Goal: Obtain resource: Download file/media

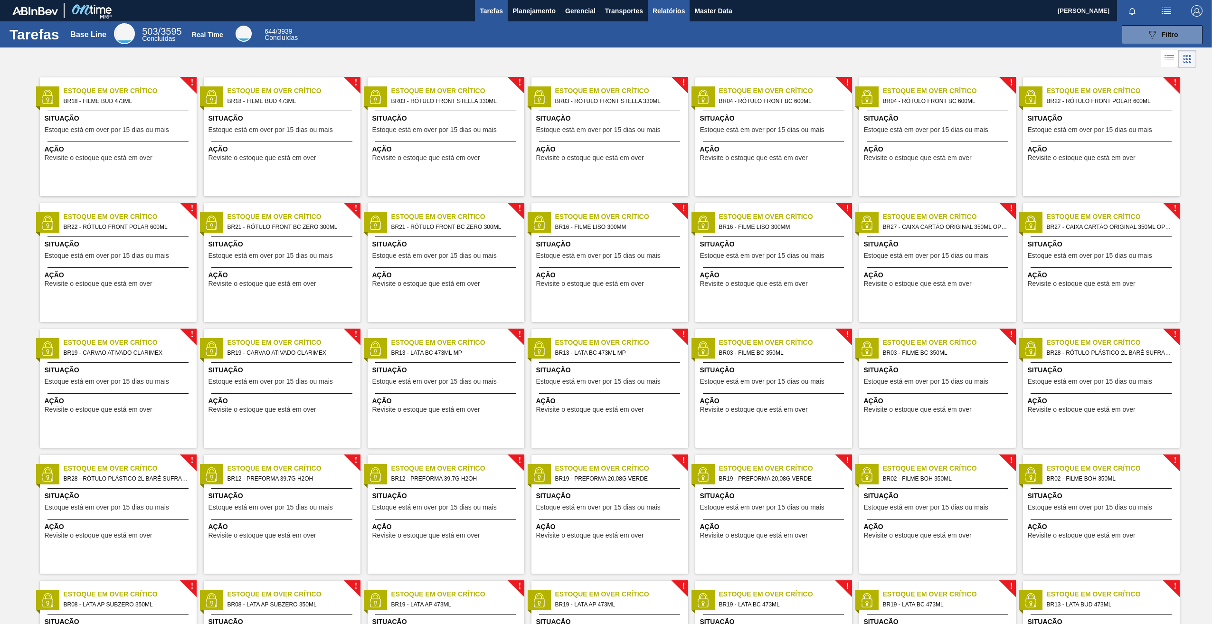
click at [663, 13] on span "Relatórios" at bounding box center [669, 10] width 32 height 11
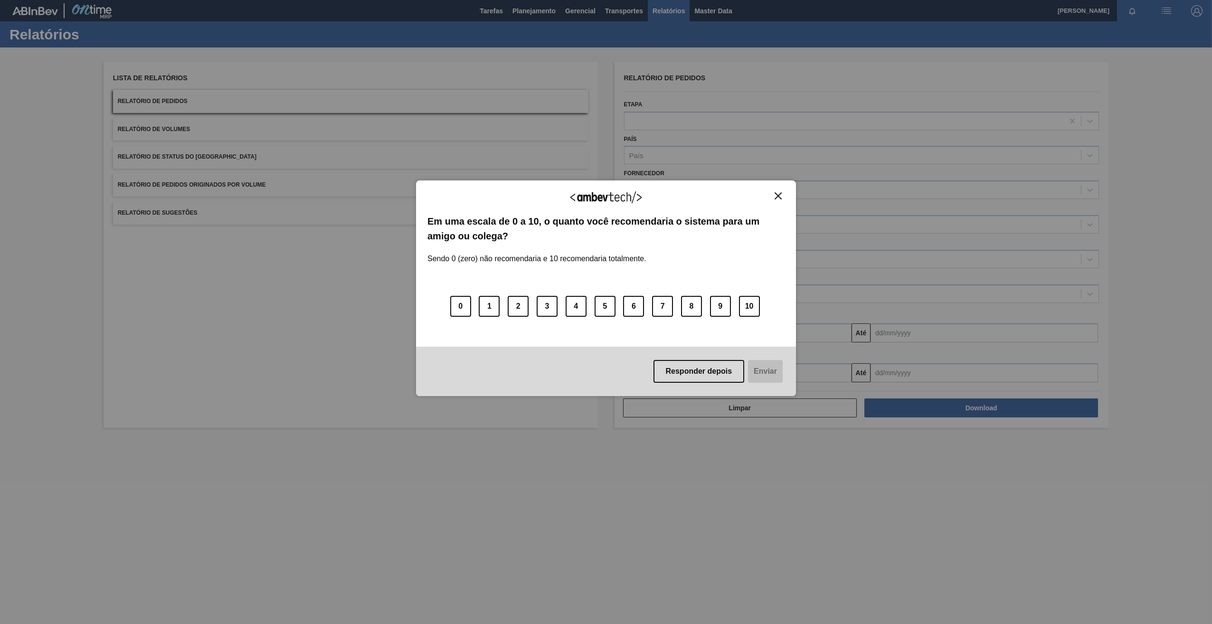
click at [780, 194] on img "Close" at bounding box center [778, 195] width 7 height 7
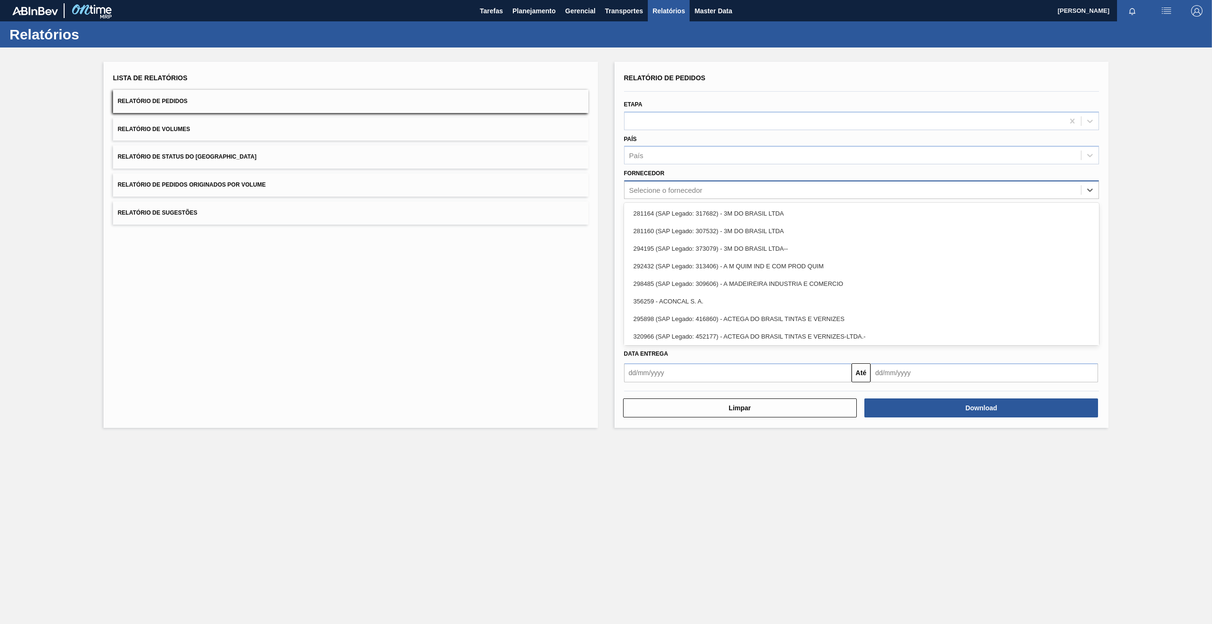
click at [688, 191] on div "Selecione o fornecedor" at bounding box center [665, 190] width 73 height 8
paste input "333717"
type input "333717"
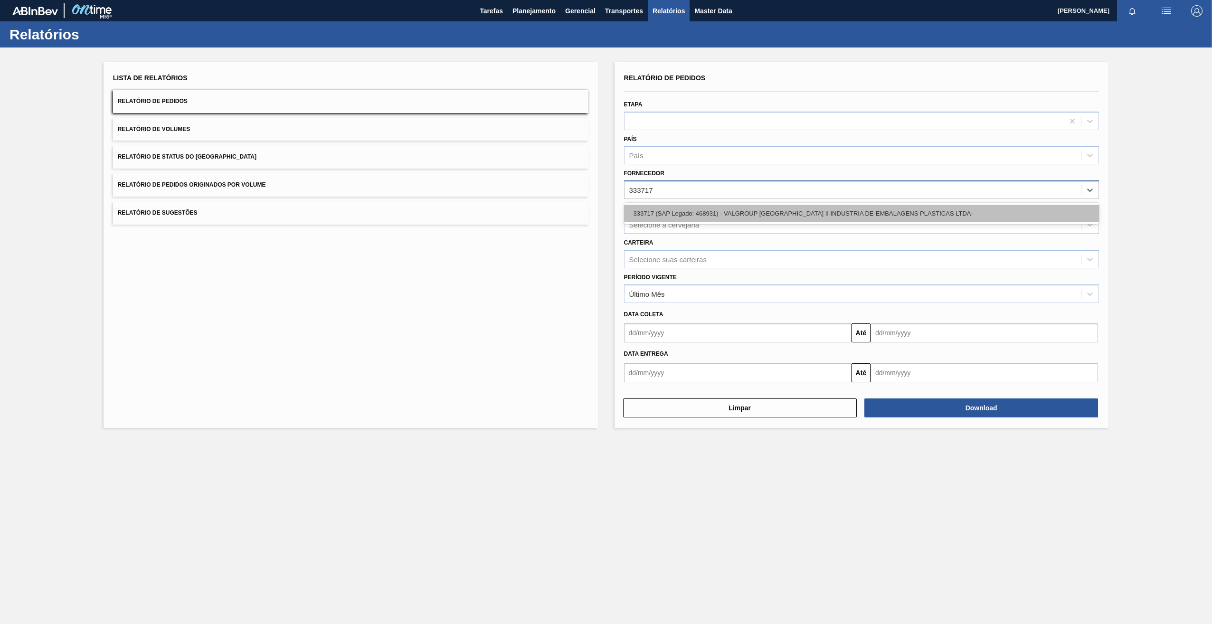
click at [683, 211] on div "333717 (SAP Legado: 468931) - VALGROUP [GEOGRAPHIC_DATA] II INDUSTRIA DE-EMBALA…" at bounding box center [862, 214] width 476 height 18
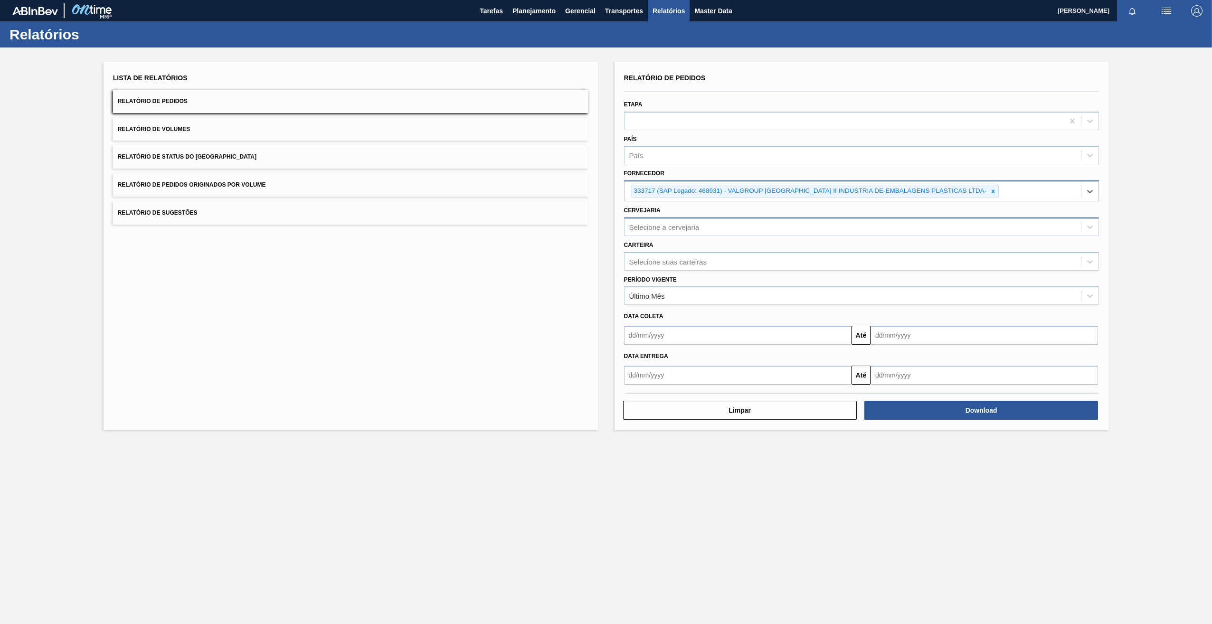
click at [668, 228] on div "Selecione a cervejaria" at bounding box center [664, 227] width 70 height 8
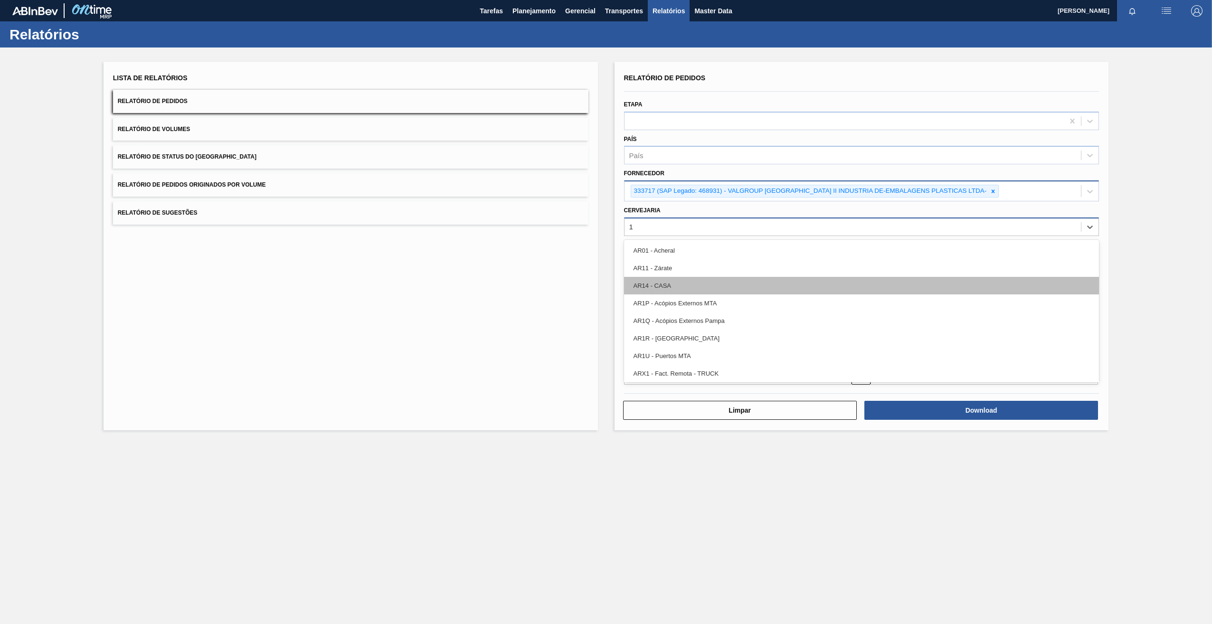
type input "15"
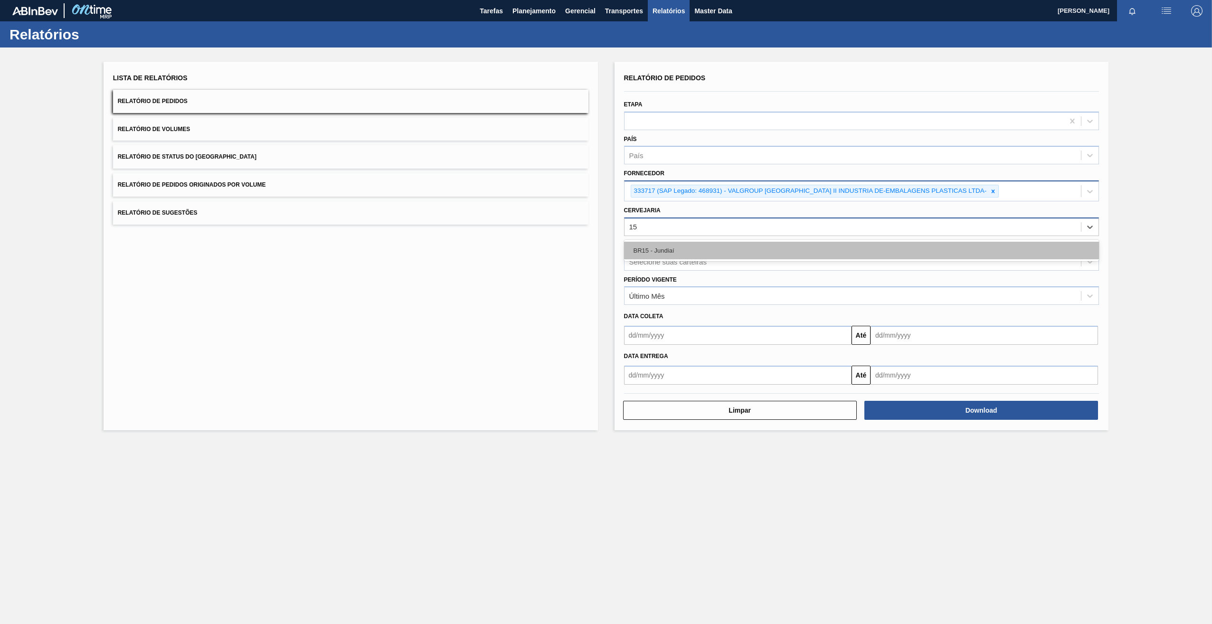
click at [666, 248] on div "BR15 - Jundiaí" at bounding box center [862, 251] width 476 height 18
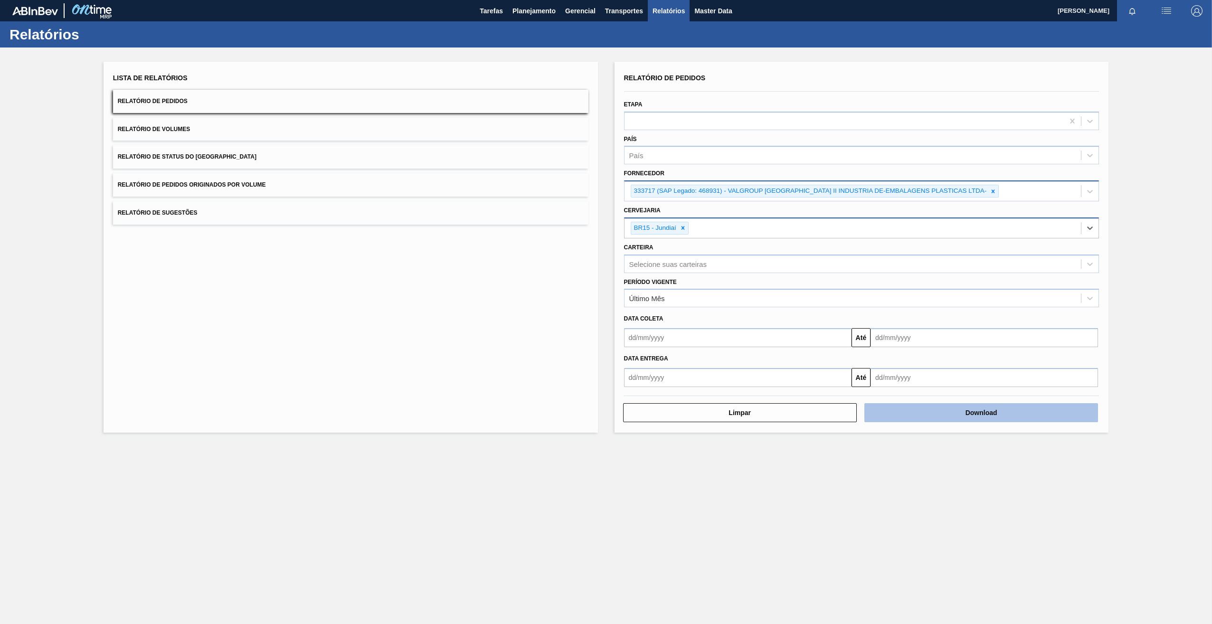
click at [936, 412] on button "Download" at bounding box center [982, 412] width 234 height 19
